Goal: Task Accomplishment & Management: Manage account settings

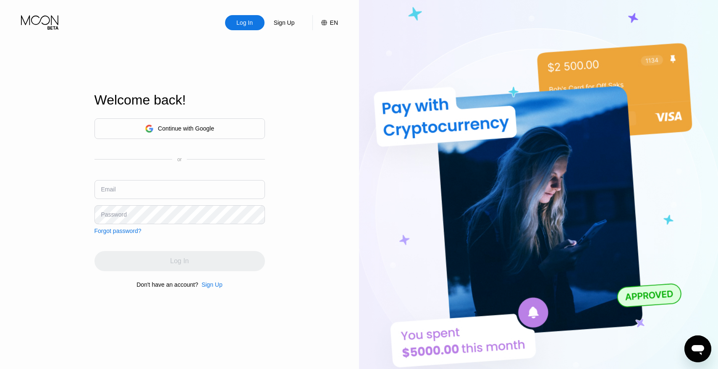
click at [185, 129] on div "Continue with Google" at bounding box center [186, 128] width 56 height 7
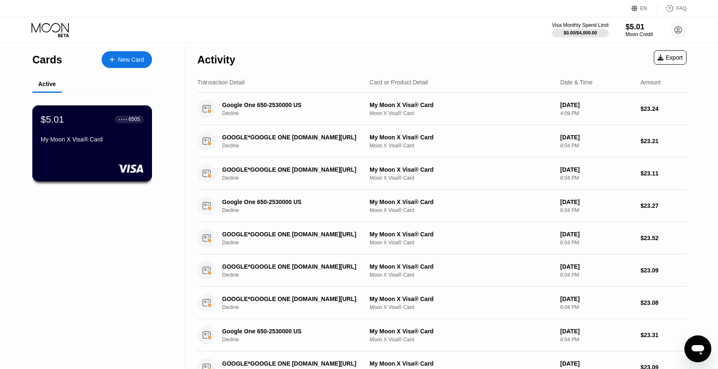
click at [92, 146] on div "My Moon X Visa® Card" at bounding box center [92, 141] width 103 height 10
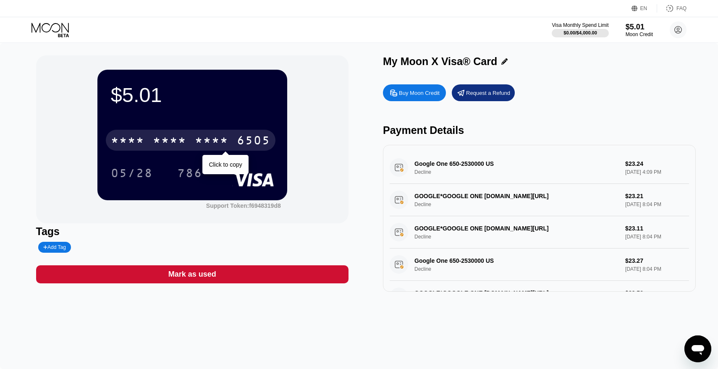
click at [242, 148] on div "6505" at bounding box center [254, 141] width 34 height 13
click at [187, 146] on div "[CREDIT_CARD_NUMBER]" at bounding box center [191, 140] width 170 height 21
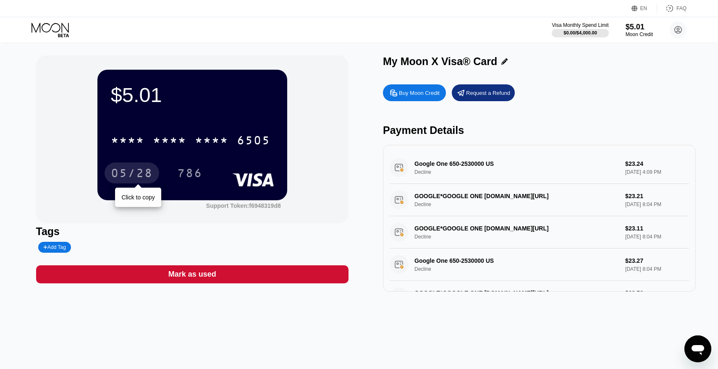
click at [125, 168] on div "05/28" at bounding box center [132, 173] width 42 height 13
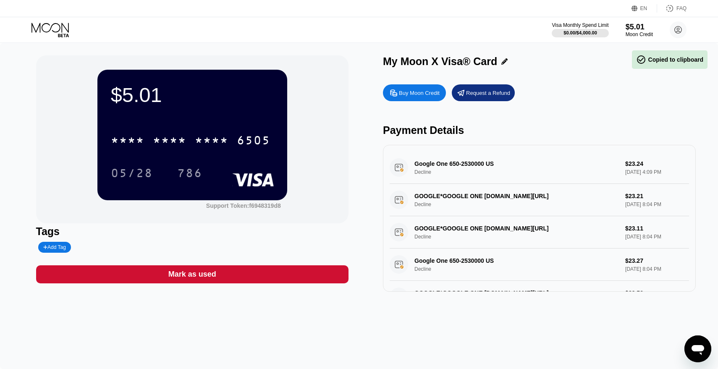
click at [187, 176] on div "786" at bounding box center [189, 173] width 25 height 13
drag, startPoint x: 374, startPoint y: 55, endPoint x: 563, endPoint y: 55, distance: 188.9
click at [563, 55] on div "$5.01 * * * * * * * * * * * * 6505 05/28 786 Support Token: f6948319d8 Tags Add…" at bounding box center [359, 206] width 718 height 326
drag, startPoint x: 536, startPoint y: 22, endPoint x: 639, endPoint y: 22, distance: 102.4
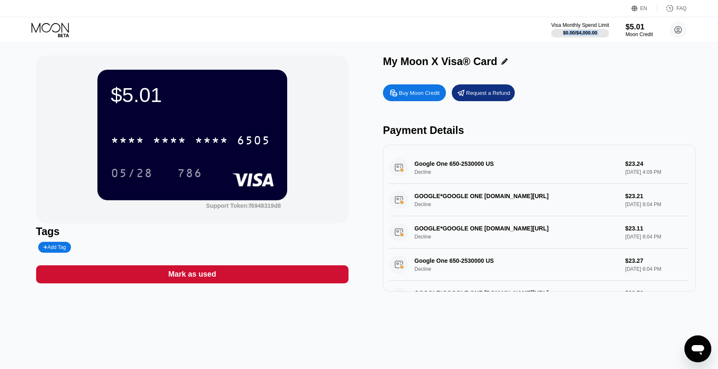
click at [639, 22] on div "Visa Monthly Spend Limit $0.00 / $4,000.00 $5.01 Moon Credit Сергей 60656768pas…" at bounding box center [359, 29] width 718 height 25
click at [616, 58] on div "My Moon X Visa® Card" at bounding box center [539, 61] width 313 height 12
click at [592, 55] on div "$5.01 * * * * * * * * * * * * 6505 05/28 786 Support Token: f6948319d8 Tags Add…" at bounding box center [359, 206] width 718 height 326
click at [488, 54] on div "$5.01 * * * * * * * * * * * * 6505 05/28 786 Support Token: f6948319d8 Tags Add…" at bounding box center [359, 206] width 718 height 326
drag, startPoint x: 504, startPoint y: 54, endPoint x: 407, endPoint y: 55, distance: 97.4
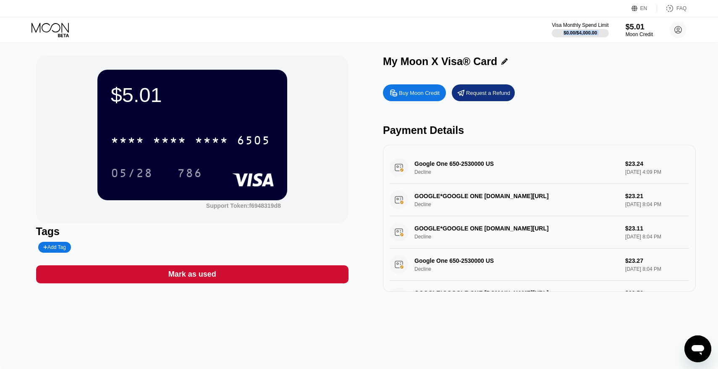
click at [407, 55] on div "$5.01 * * * * * * * * * * * * 6505 05/28 786 Support Token: f6948319d8 Tags Add…" at bounding box center [359, 206] width 718 height 326
drag, startPoint x: 384, startPoint y: 60, endPoint x: 461, endPoint y: 60, distance: 76.8
click at [461, 60] on div "My Moon X Visa® Card" at bounding box center [440, 61] width 114 height 12
click at [563, 68] on div "My Moon X Visa® Card" at bounding box center [539, 63] width 313 height 16
click at [269, 208] on div "Support Token: f6948319d8" at bounding box center [243, 205] width 75 height 7
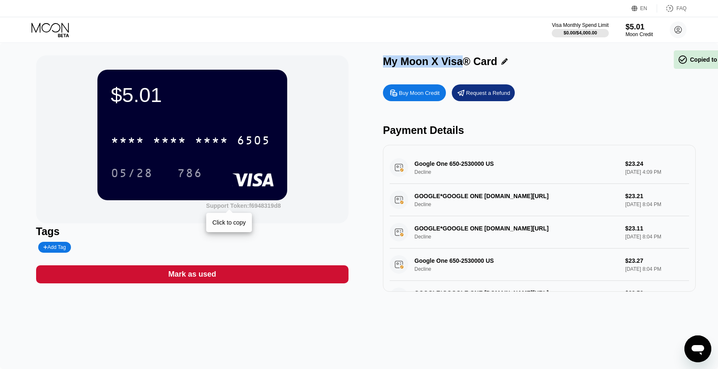
click at [269, 208] on div "Support Token: f6948319d8" at bounding box center [243, 205] width 75 height 7
click at [542, 100] on div "Buy Moon Credit Request a Refund" at bounding box center [539, 92] width 313 height 17
click at [604, 71] on div "My Moon X Visa® Card" at bounding box center [539, 63] width 313 height 16
click at [429, 63] on div "My Moon X Visa® Card" at bounding box center [440, 61] width 114 height 12
drag, startPoint x: 377, startPoint y: 61, endPoint x: 515, endPoint y: 59, distance: 137.7
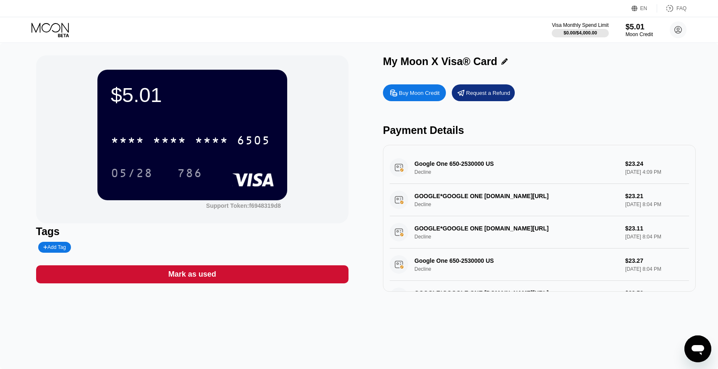
click at [515, 59] on div "$5.01 * * * * * * * * * * * * 6505 05/28 786 Support Token: f6948319d8 Tags Add…" at bounding box center [359, 173] width 646 height 236
click at [691, 351] on icon "Открыть окно обмена сообщениями" at bounding box center [697, 348] width 15 height 15
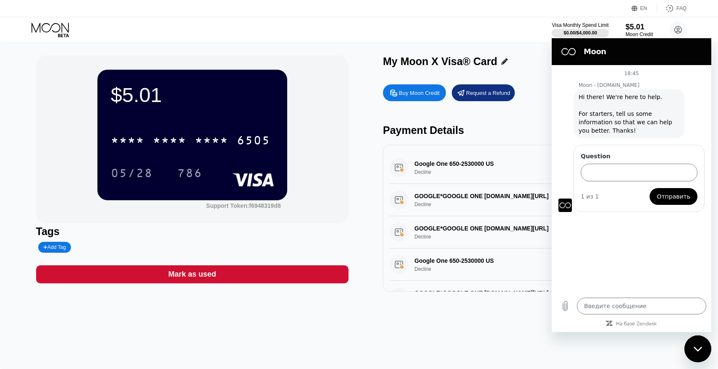
click at [703, 18] on div "Visa Monthly Spend Limit $0.00 / $4,000.00 $5.01 Moon Credit Сергей 60656768pas…" at bounding box center [359, 29] width 718 height 25
click at [698, 354] on div "Закрыть окно обмена сообщениями" at bounding box center [697, 348] width 25 height 25
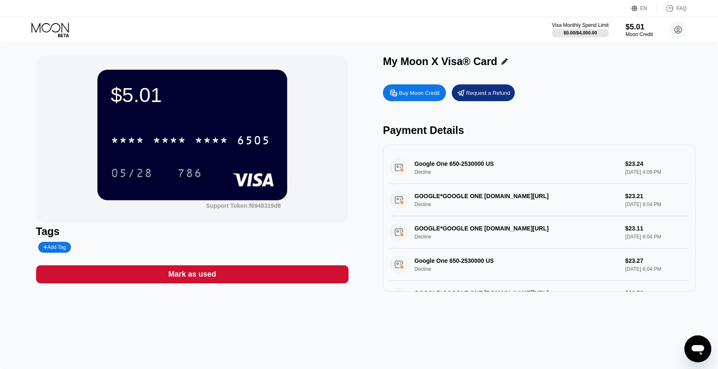
click at [696, 338] on div "Открыть окно обмена сообщениями" at bounding box center [697, 348] width 25 height 25
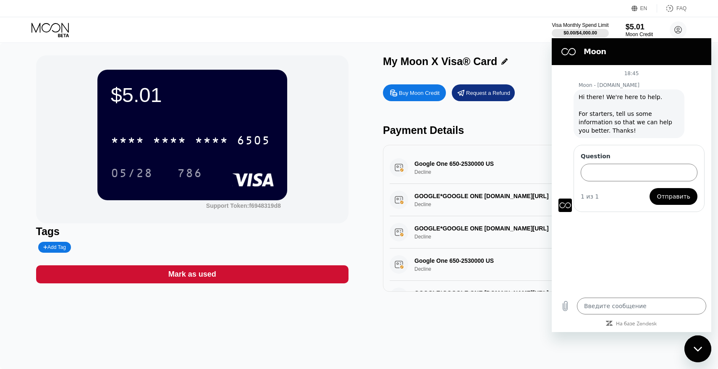
click at [697, 341] on div "Закрыть окно обмена сообщениями" at bounding box center [697, 348] width 25 height 25
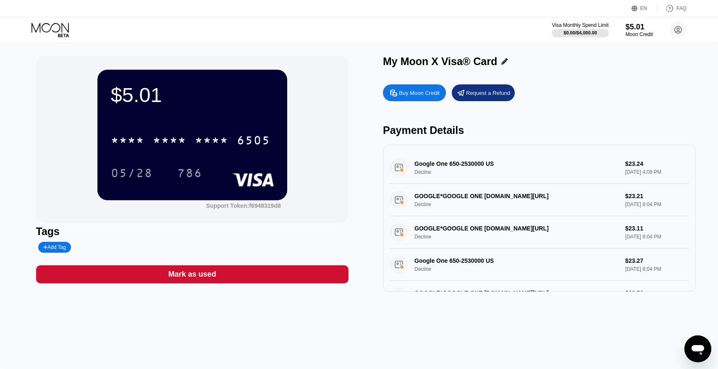
type textarea "x"
